Goal: Information Seeking & Learning: Compare options

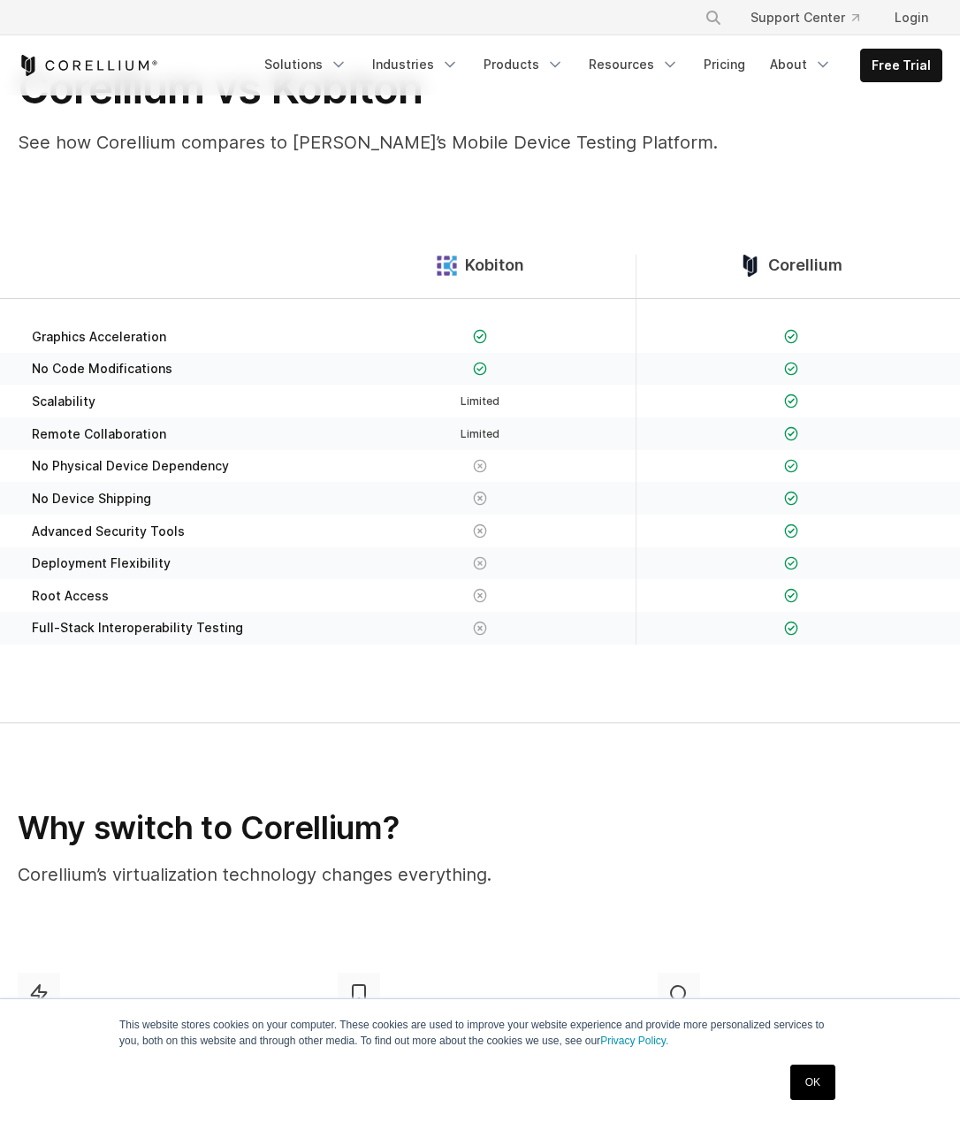
scroll to position [127, 0]
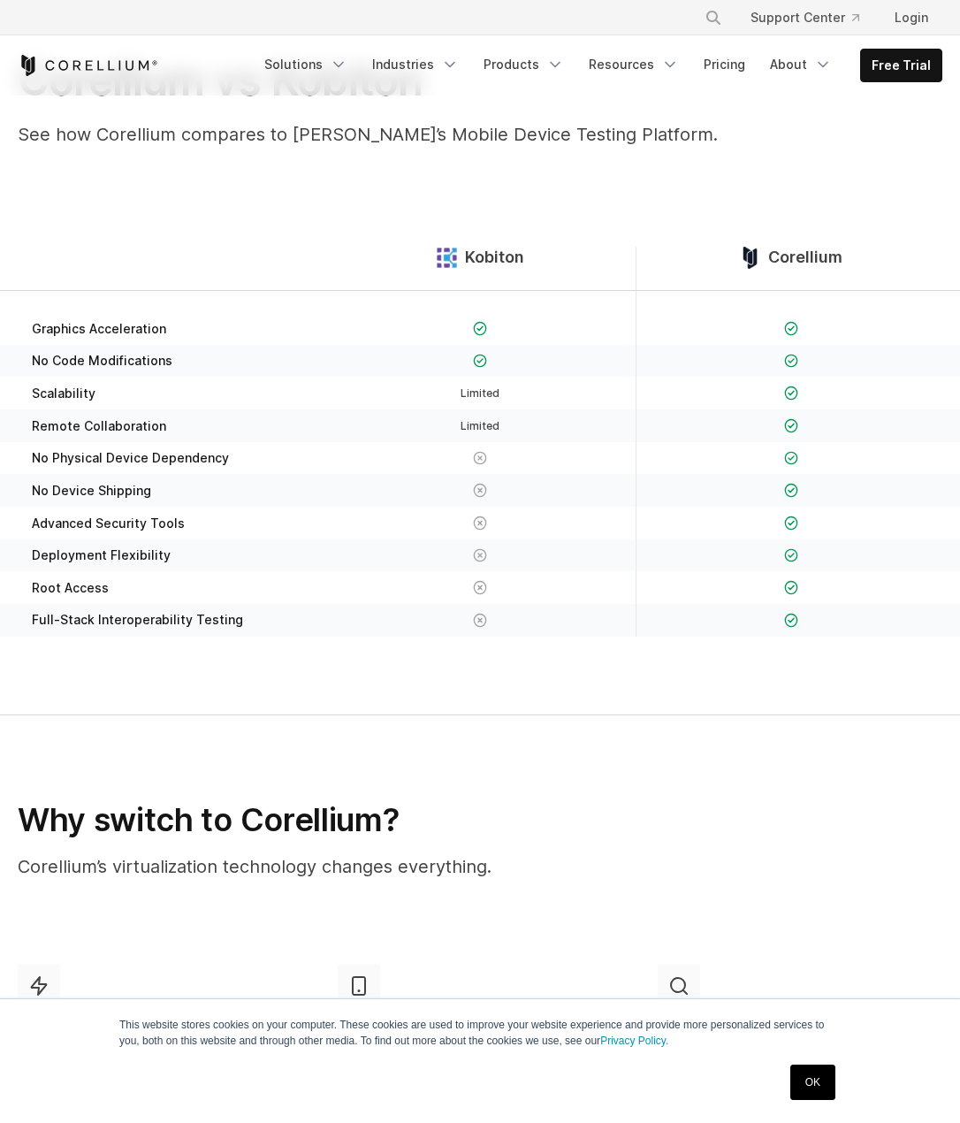
click at [472, 256] on span "Kobiton" at bounding box center [494, 258] width 59 height 20
copy div "Kobiton"
click at [52, 177] on section "Kobiton Corellium Graphics Acceleration No Code Modifications Limited" at bounding box center [480, 439] width 960 height 554
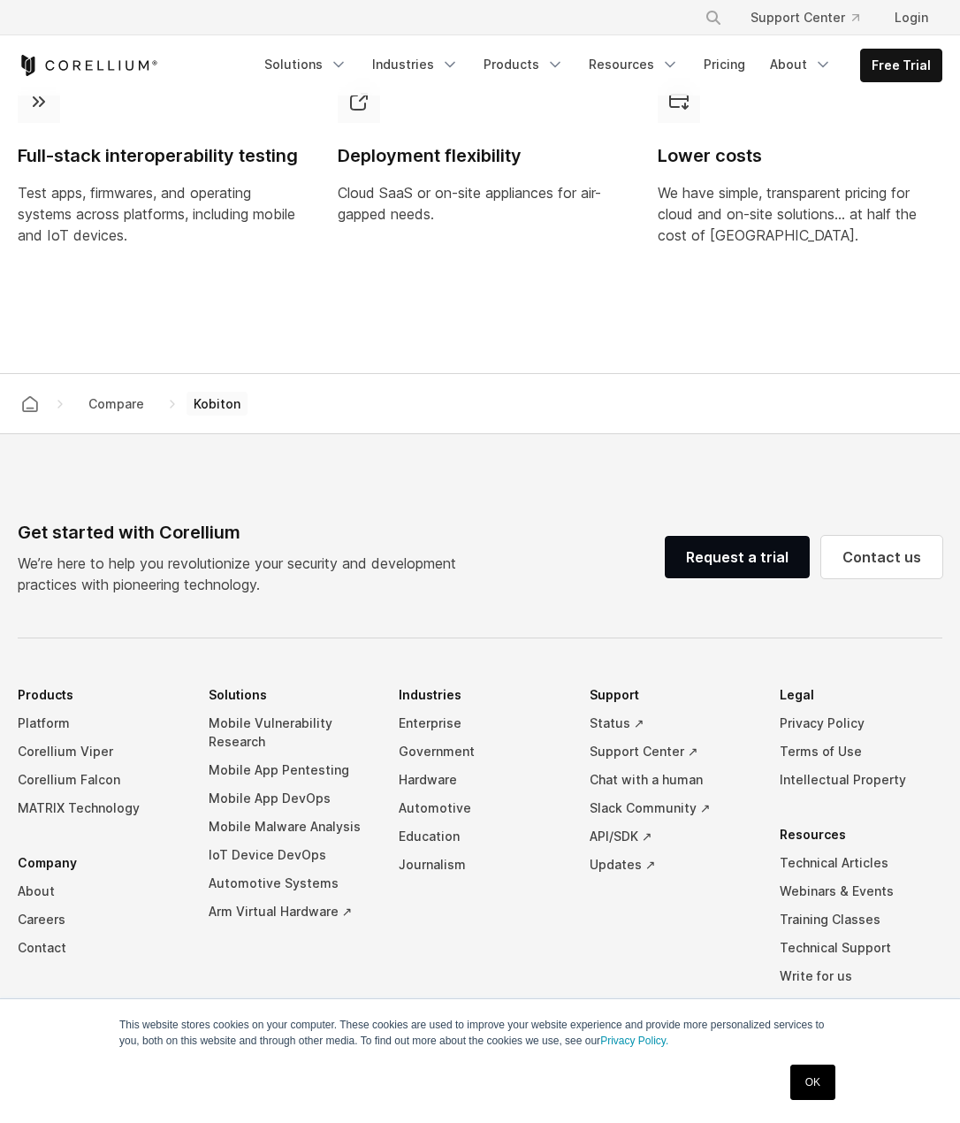
scroll to position [1644, 0]
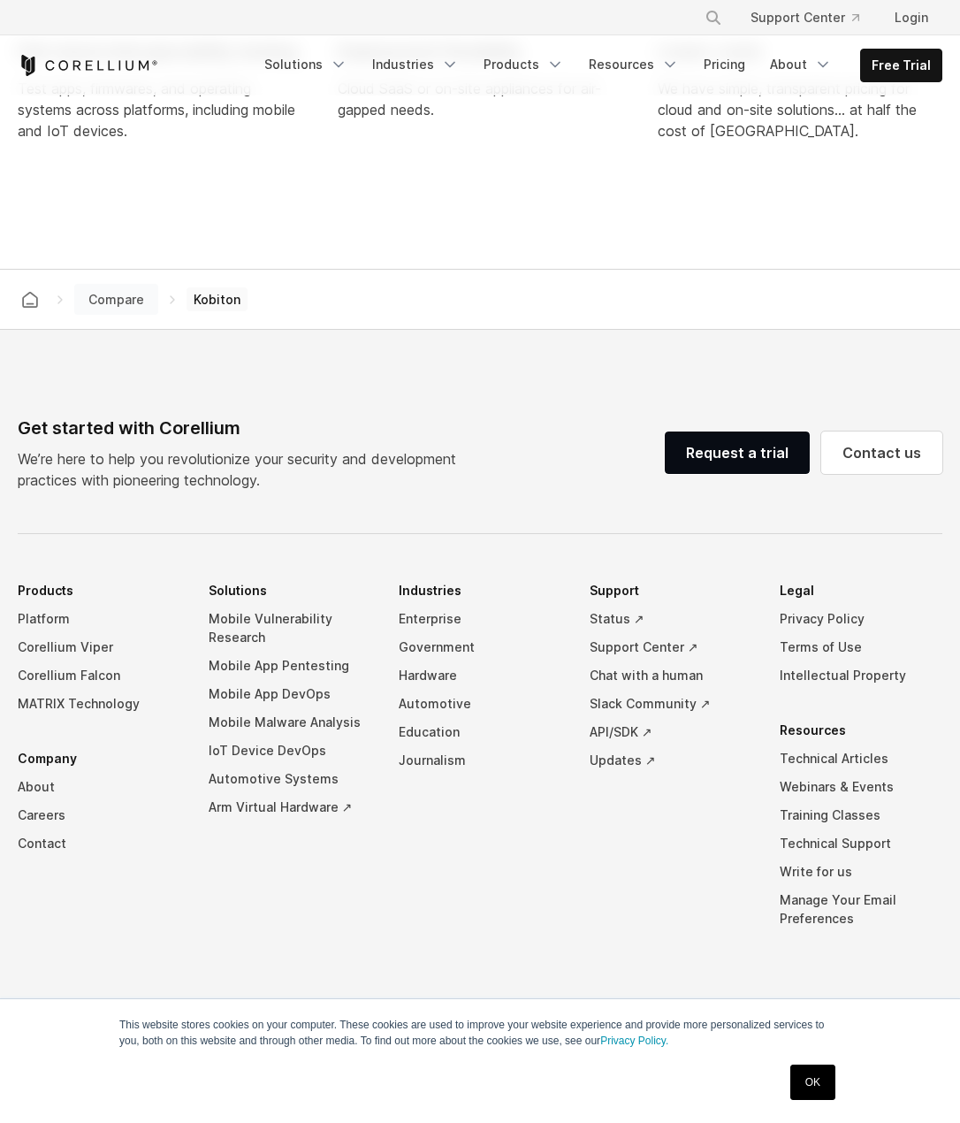
click at [123, 304] on span "Compare" at bounding box center [116, 299] width 70 height 25
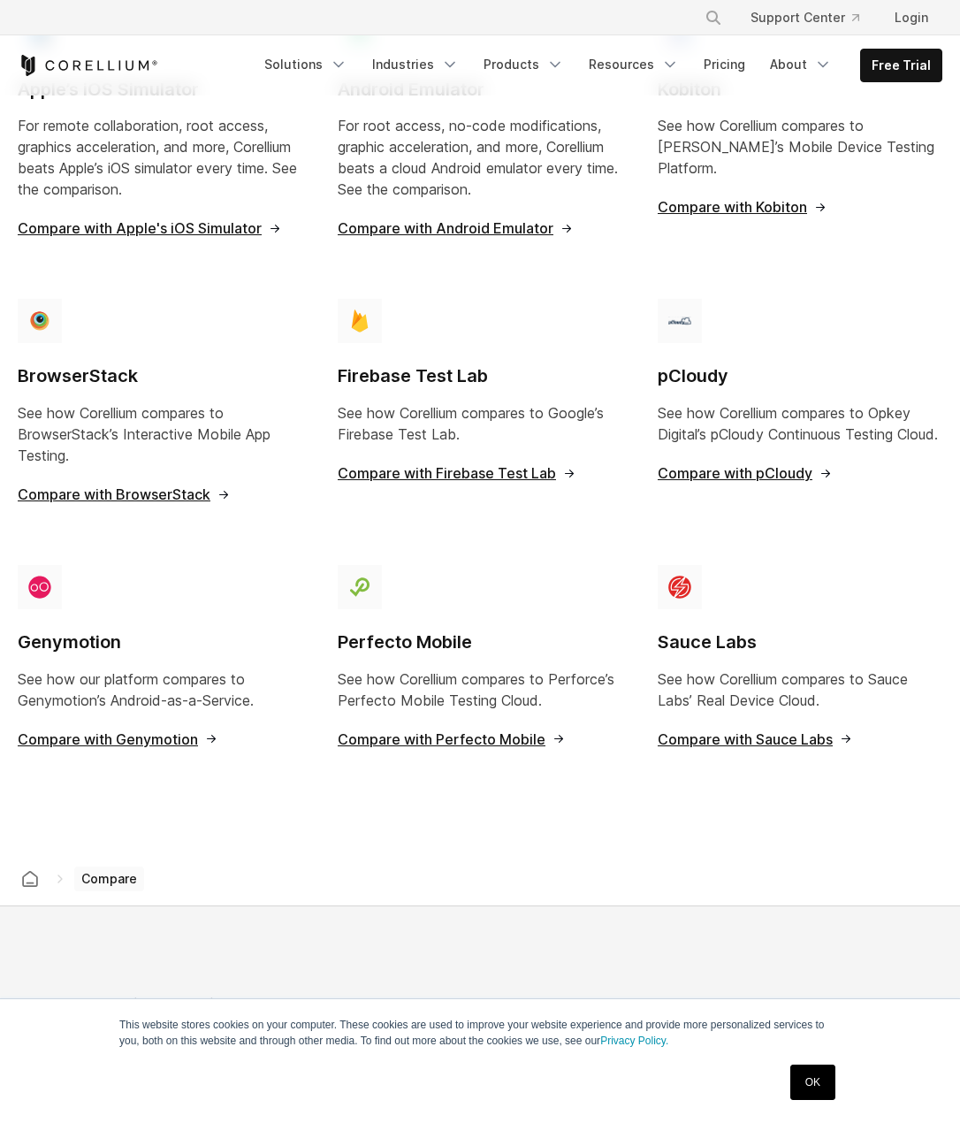
scroll to position [1465, 0]
click at [733, 479] on span "Compare with pCloudy" at bounding box center [745, 472] width 175 height 14
click at [159, 736] on span "Compare with Genymotion" at bounding box center [118, 738] width 201 height 14
click at [438, 741] on span "Compare with Perfecto Mobile" at bounding box center [452, 738] width 228 height 14
click at [743, 738] on span "Compare with Sauce Labs" at bounding box center [755, 738] width 195 height 14
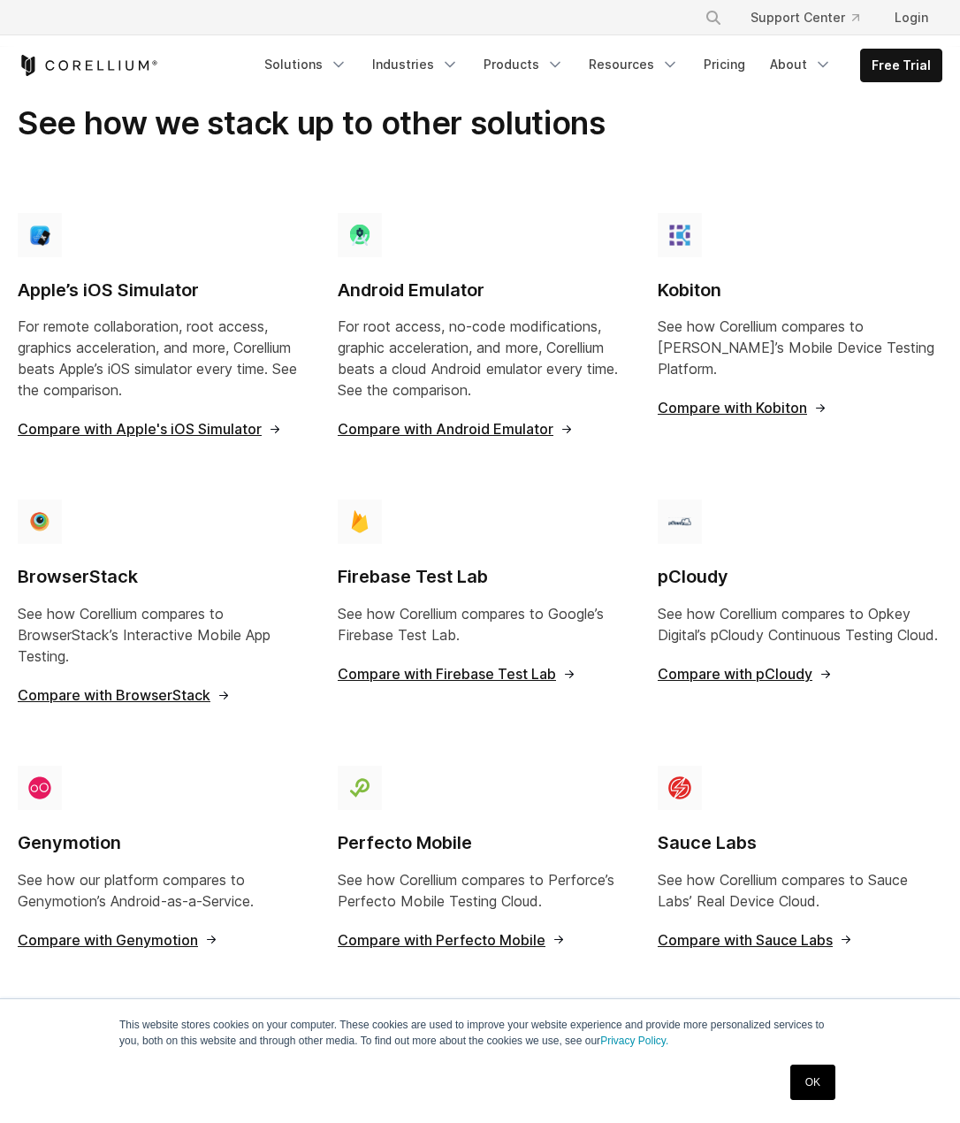
scroll to position [1261, 0]
